Goal: Information Seeking & Learning: Understand process/instructions

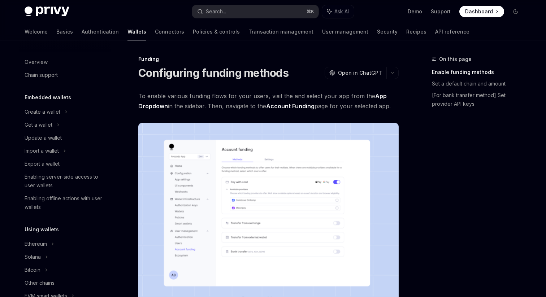
scroll to position [216, 0]
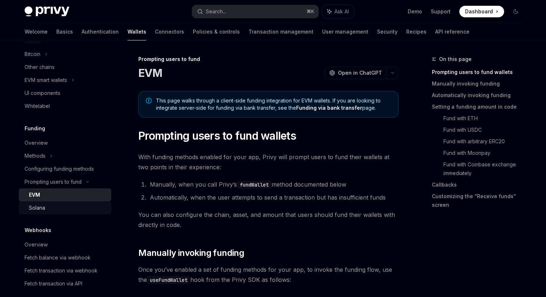
click at [53, 208] on div "Solana" at bounding box center [68, 208] width 78 height 9
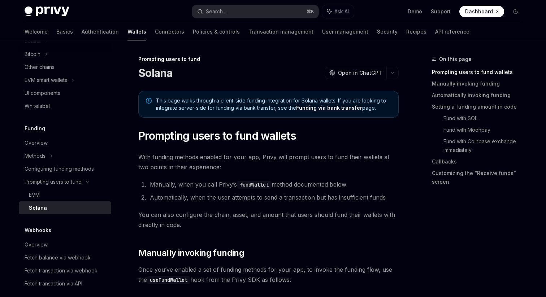
click at [346, 107] on link "Funding via bank transfer" at bounding box center [329, 108] width 66 height 7
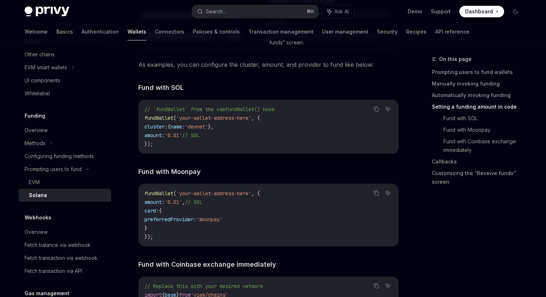
scroll to position [231, 0]
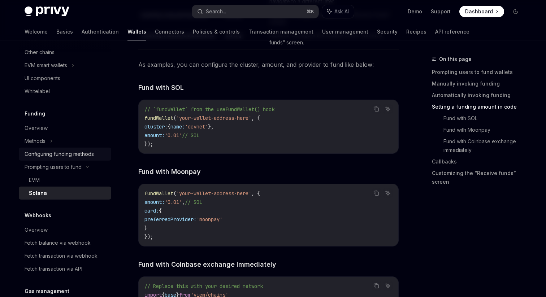
click at [70, 152] on div "Configuring funding methods" at bounding box center [59, 154] width 69 height 9
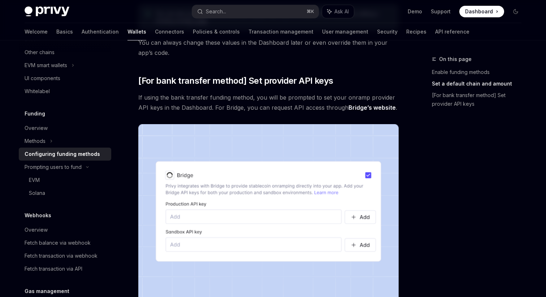
scroll to position [701, 0]
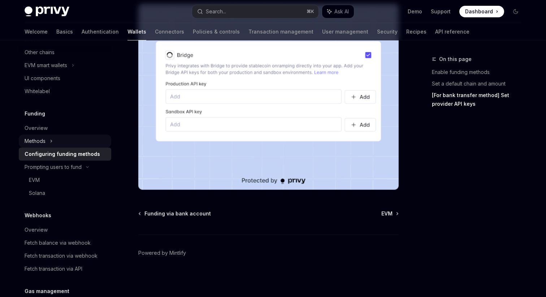
type textarea "*"
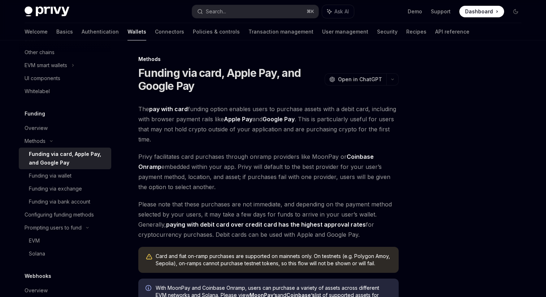
click at [329, 163] on span "Privy facilitates card purchases through onramp providers like MoonPay or Coinb…" at bounding box center [268, 172] width 260 height 40
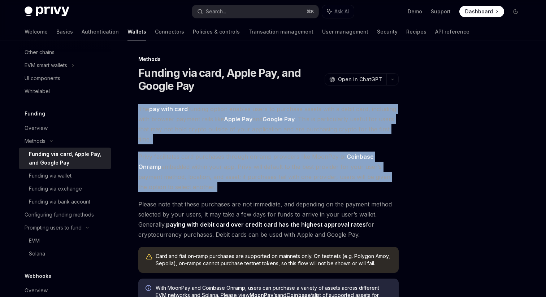
drag, startPoint x: 329, startPoint y: 163, endPoint x: 309, endPoint y: 129, distance: 39.0
click at [309, 129] on div "The pay with card funding option enables users to purchase assets with a debit …" at bounding box center [268, 237] width 260 height 266
click at [309, 129] on span "The pay with card funding option enables users to purchase assets with a debit …" at bounding box center [268, 124] width 260 height 40
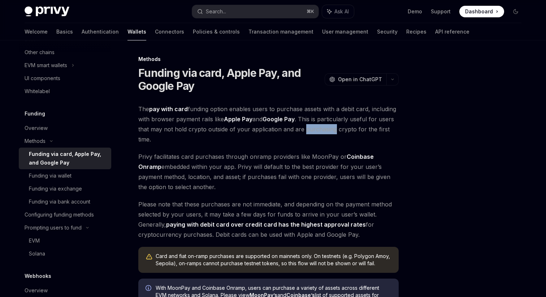
click at [309, 129] on span "The pay with card funding option enables users to purchase assets with a debit …" at bounding box center [268, 124] width 260 height 40
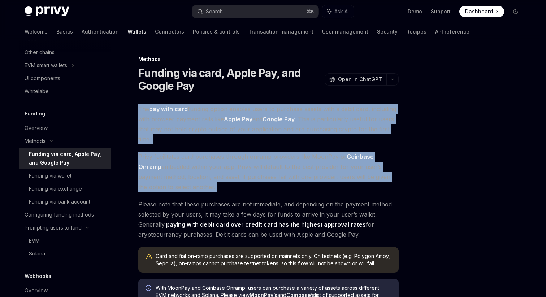
drag, startPoint x: 309, startPoint y: 129, endPoint x: 276, endPoint y: 164, distance: 47.8
click at [276, 164] on div "The pay with card funding option enables users to purchase assets with a debit …" at bounding box center [268, 237] width 260 height 266
click at [276, 164] on span "Privy facilitates card purchases through onramp providers like MoonPay or Coinb…" at bounding box center [268, 172] width 260 height 40
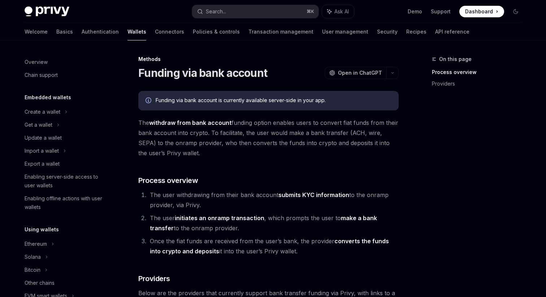
scroll to position [264, 0]
